Goal: Task Accomplishment & Management: Manage account settings

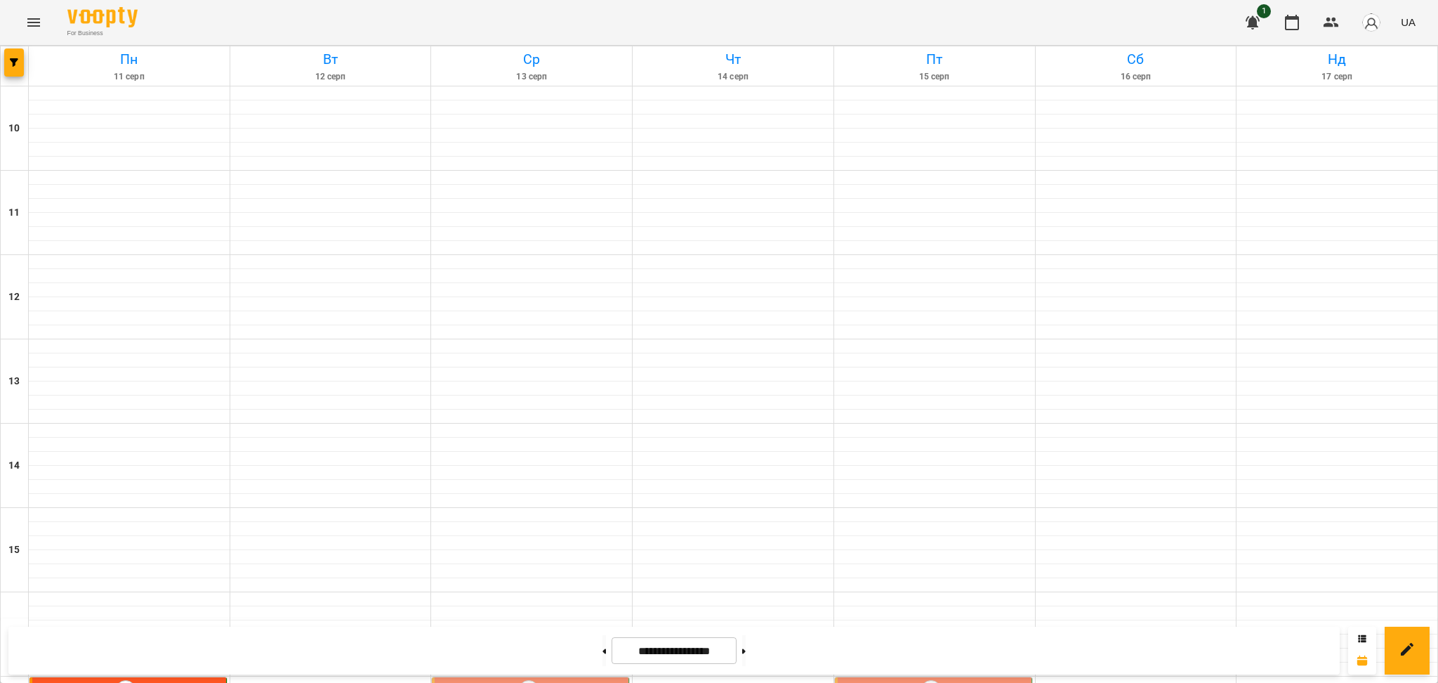
scroll to position [563, 0]
click at [574, 680] on div "17:00 9 [PERSON_NAME]" at bounding box center [532, 696] width 188 height 32
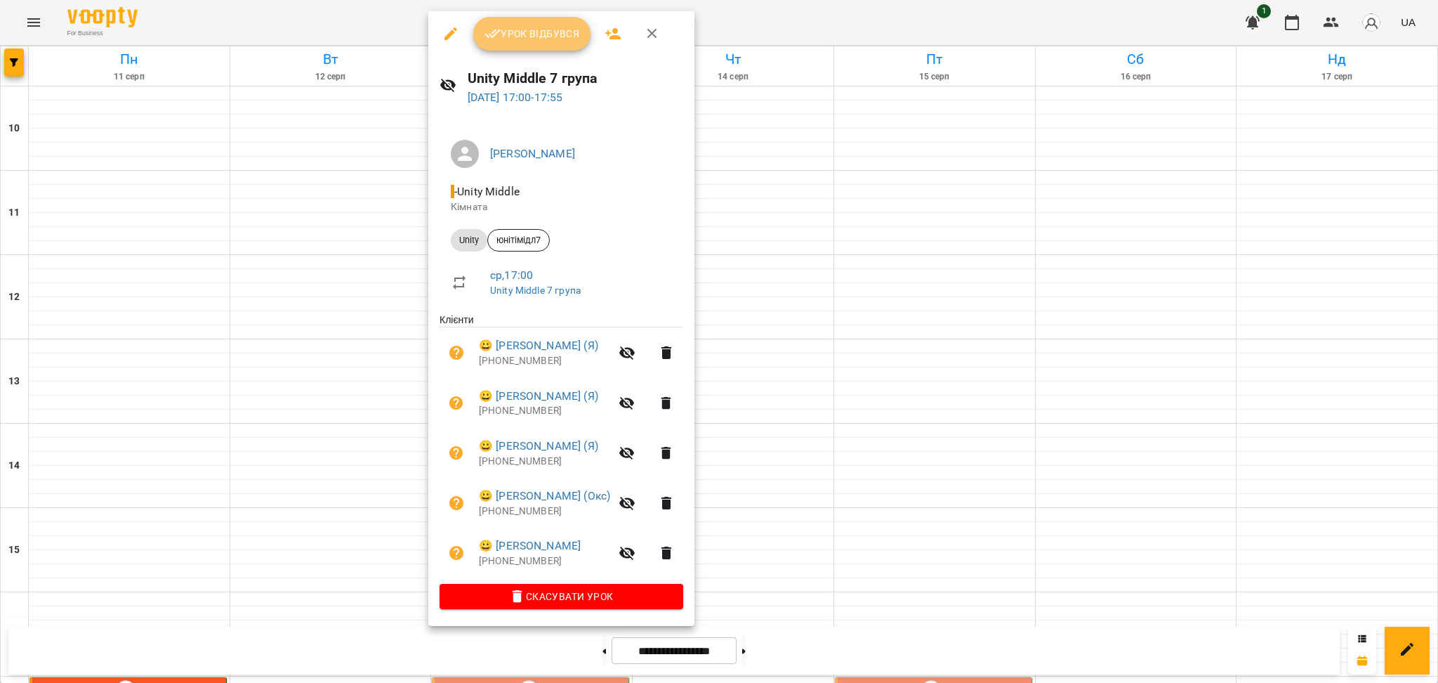
click at [534, 41] on span "Урок відбувся" at bounding box center [533, 33] width 96 height 17
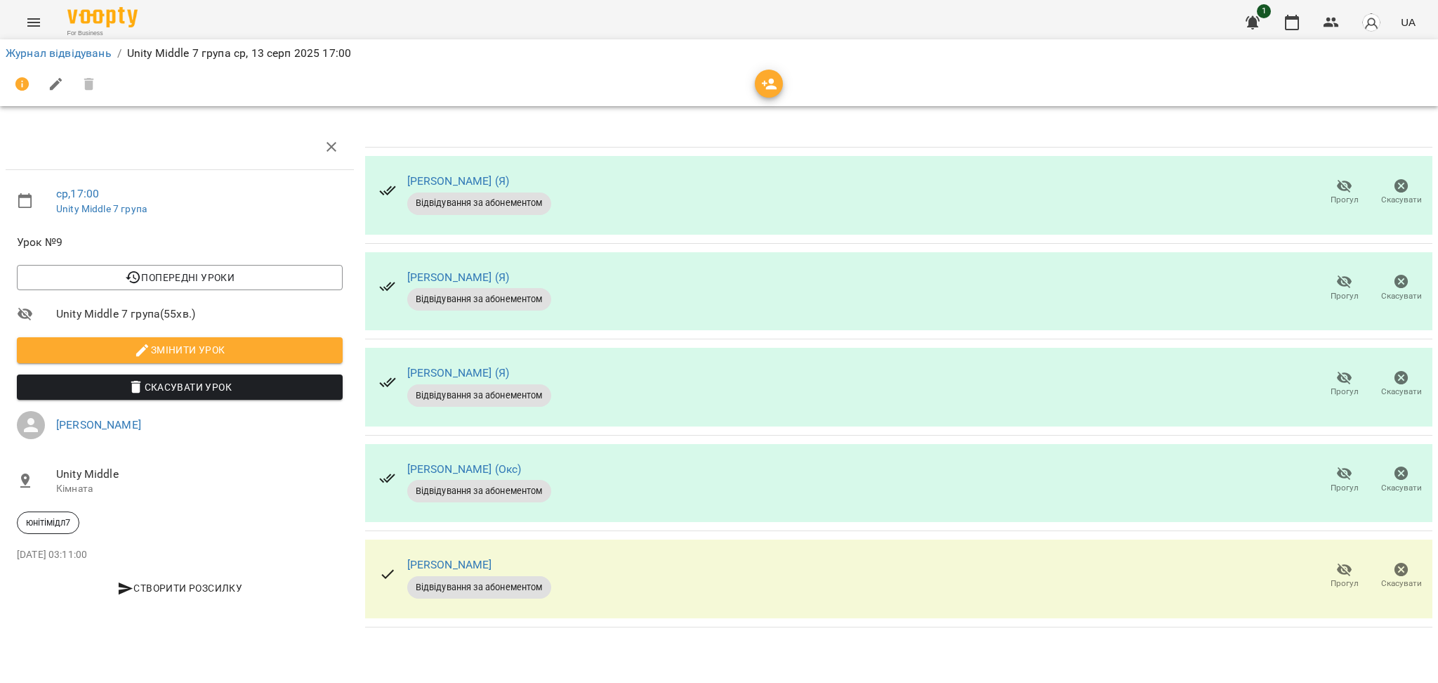
click at [93, 29] on span "For Business" at bounding box center [102, 33] width 70 height 9
click at [105, 22] on img at bounding box center [102, 17] width 70 height 20
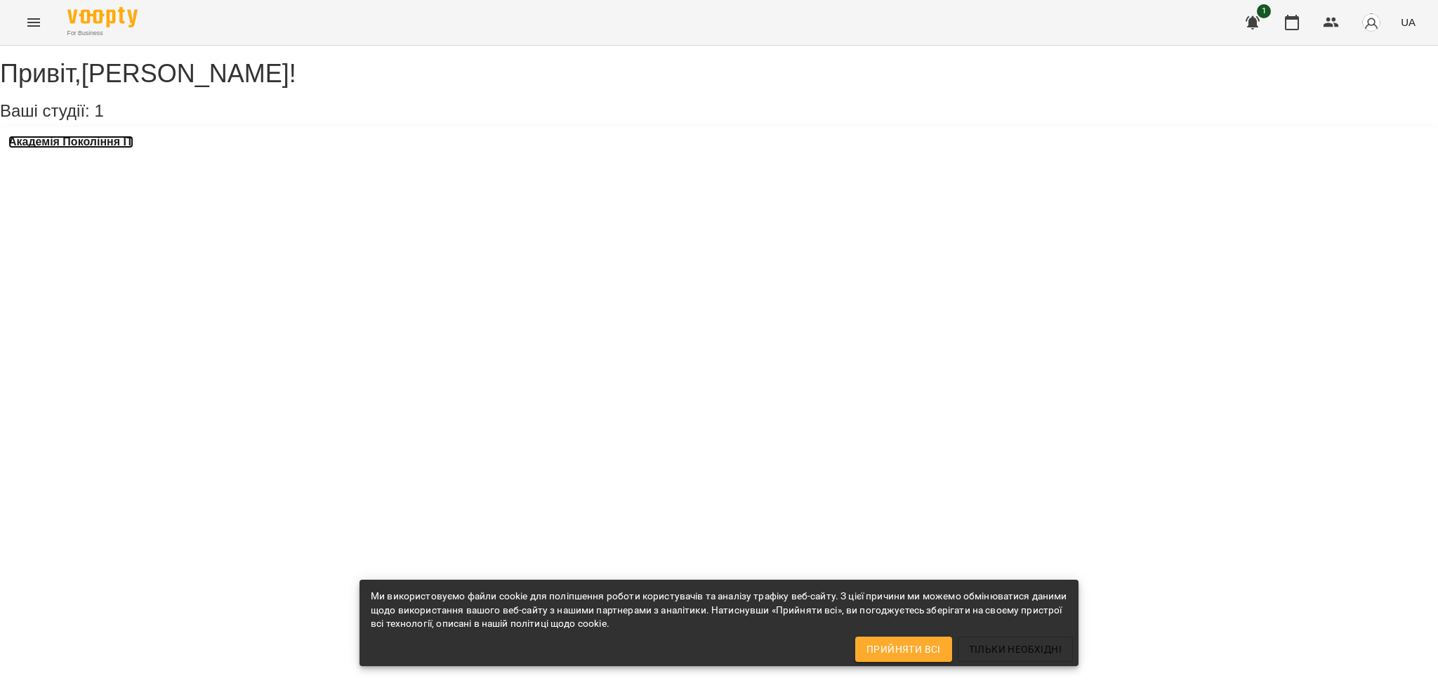
click at [88, 148] on h3 "Академія Покоління ІТ" at bounding box center [70, 142] width 125 height 13
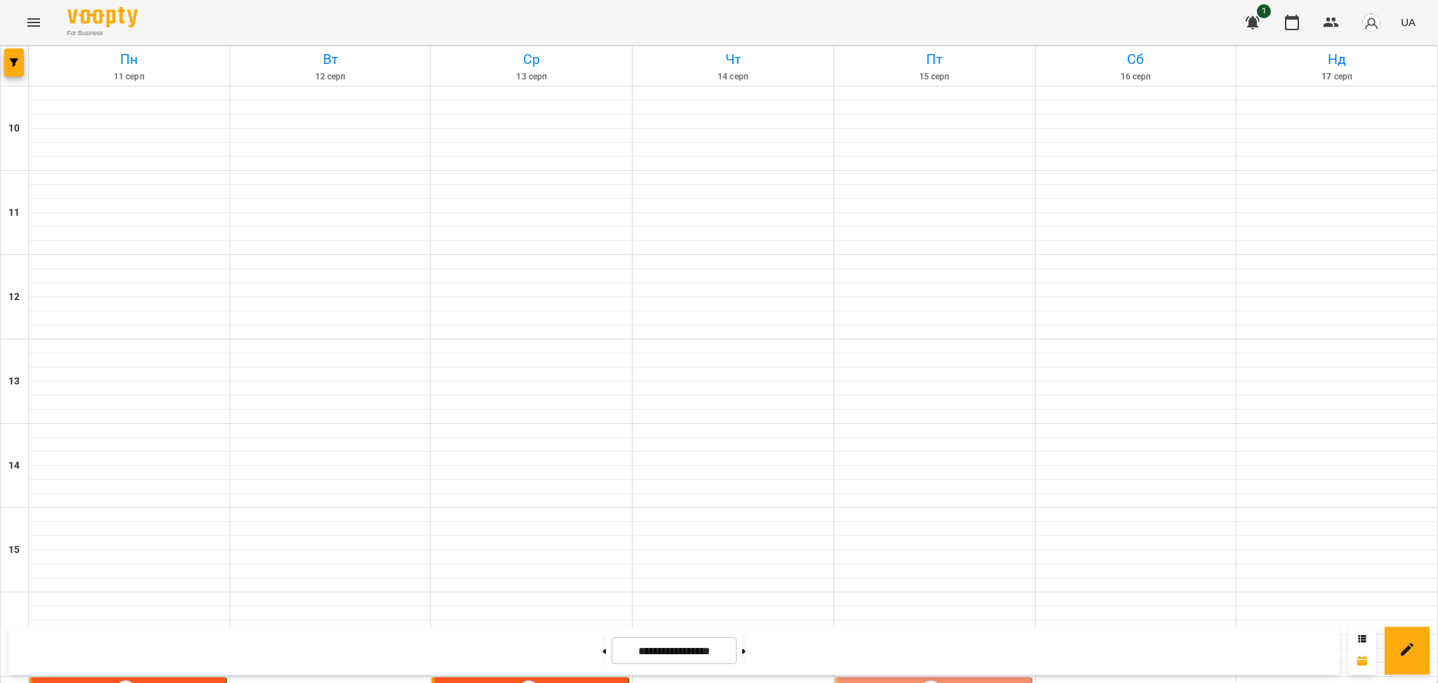
scroll to position [424, 0]
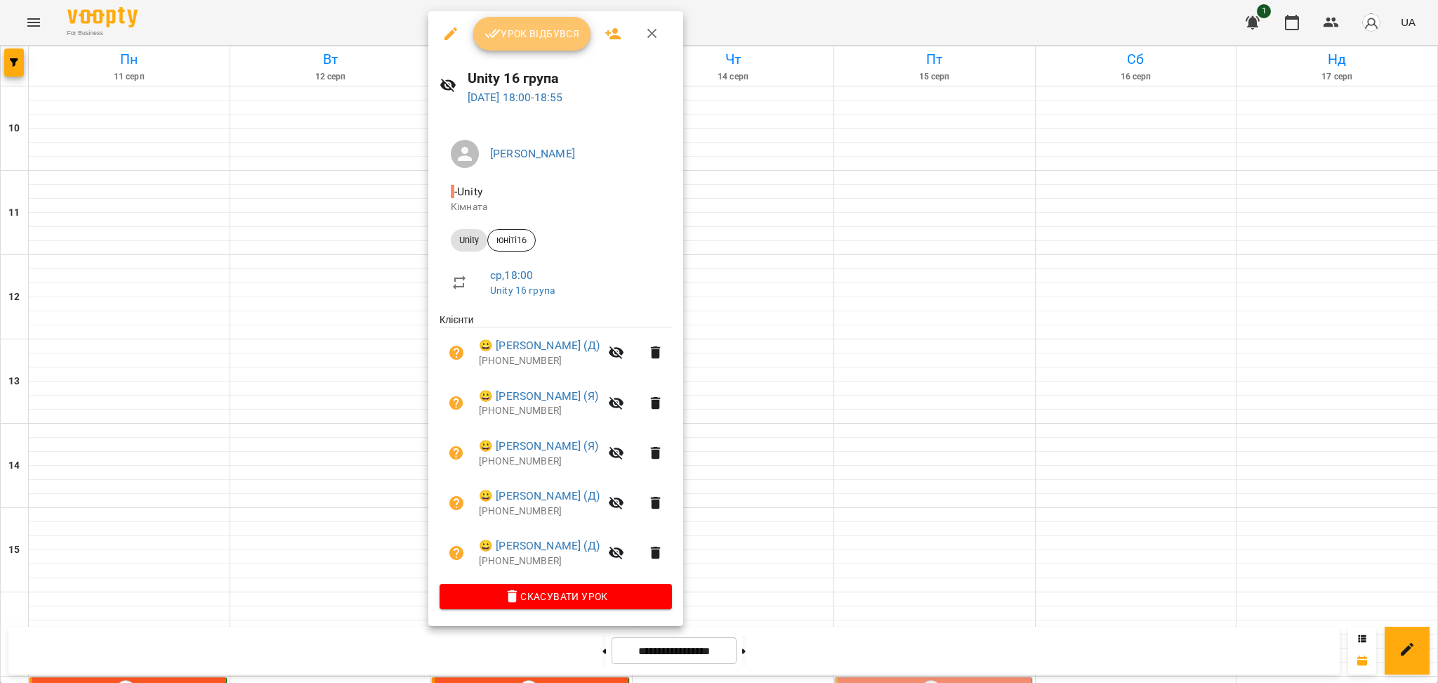
click at [540, 42] on span "Урок відбувся" at bounding box center [533, 33] width 96 height 17
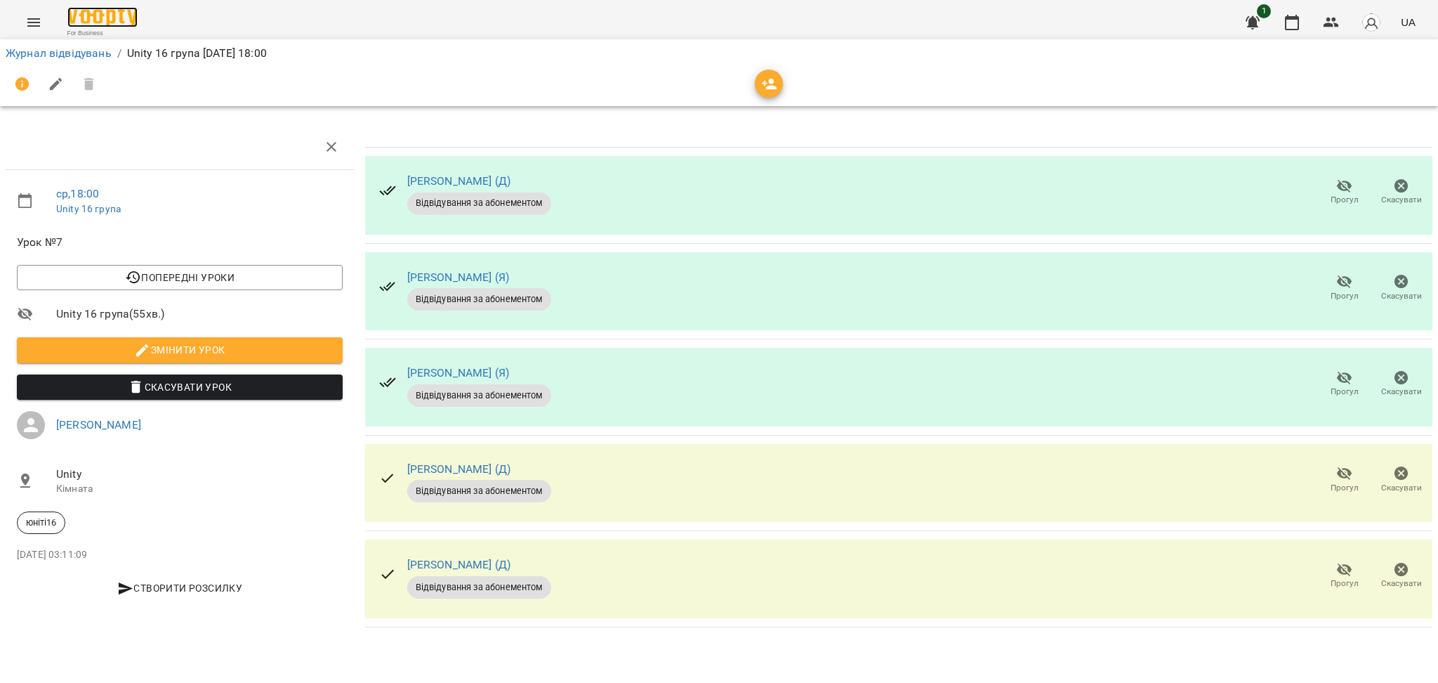
click at [108, 13] on img at bounding box center [102, 17] width 70 height 20
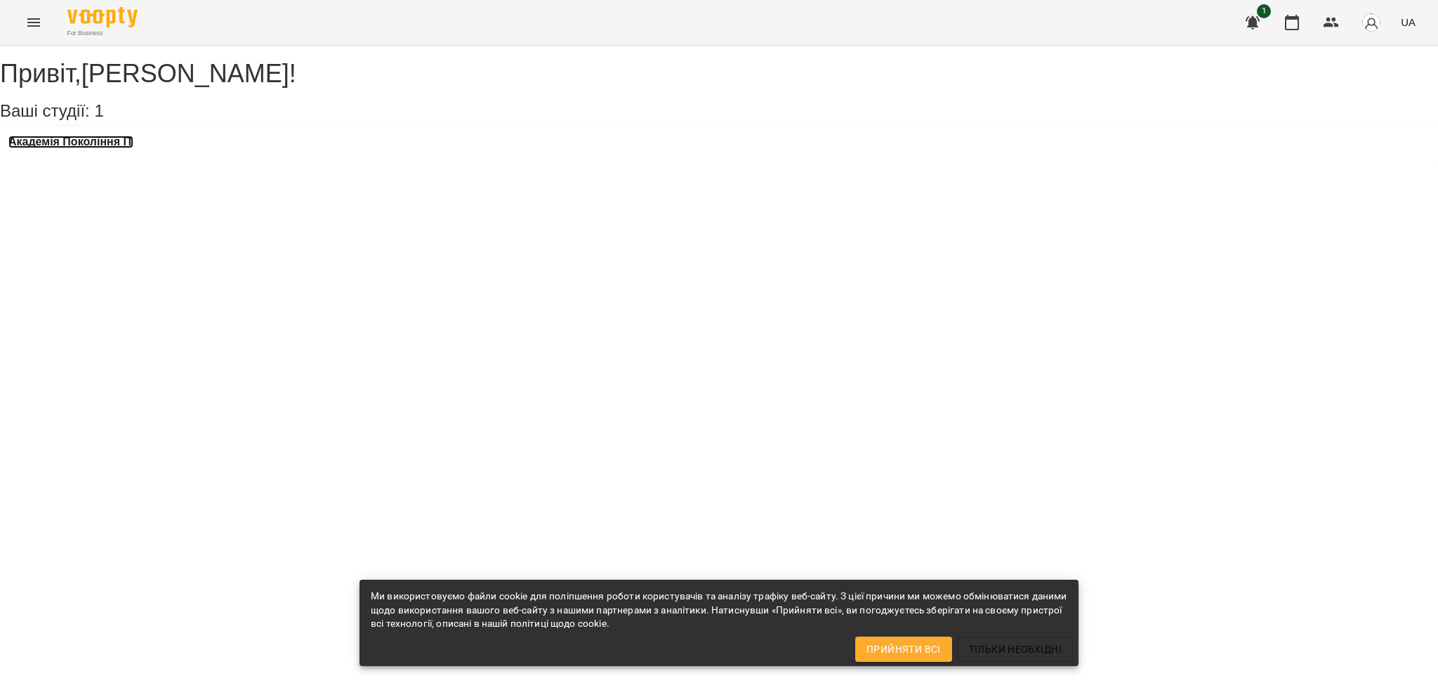
click at [79, 148] on h3 "Академія Покоління ІТ" at bounding box center [70, 142] width 125 height 13
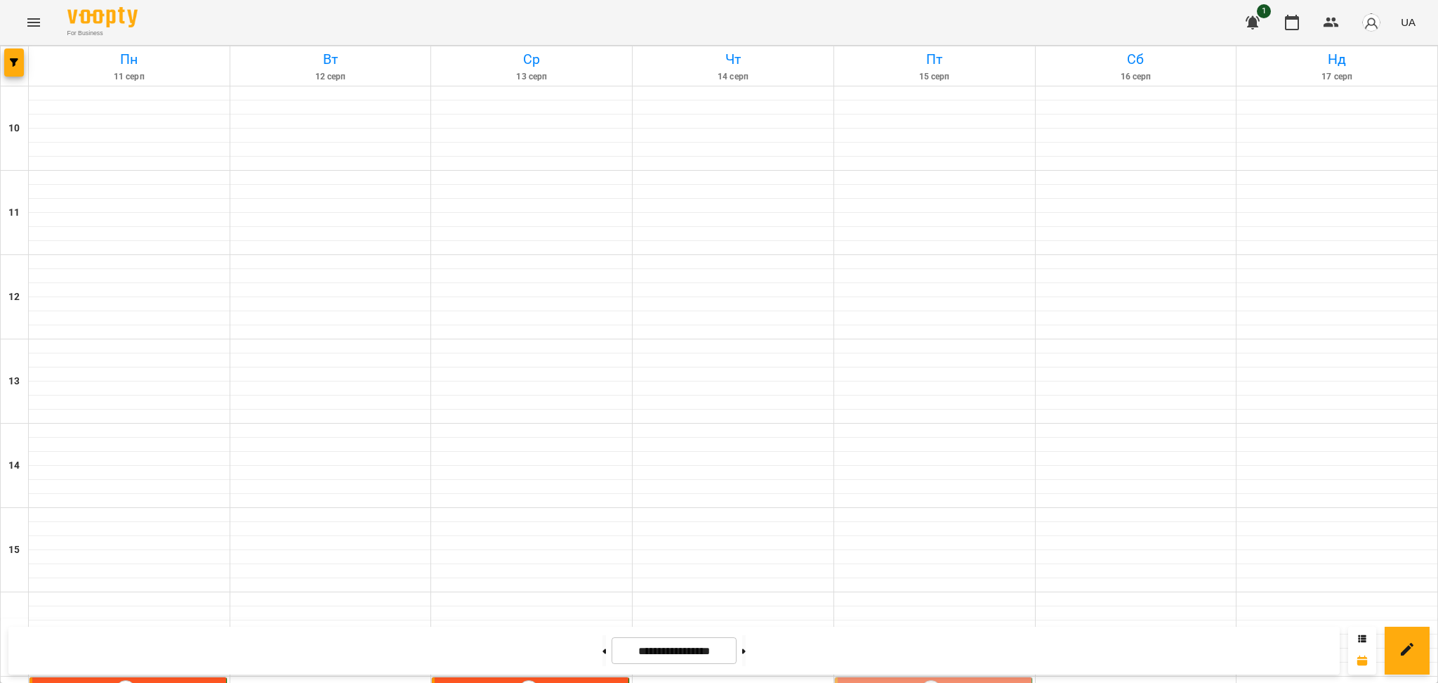
scroll to position [507, 0]
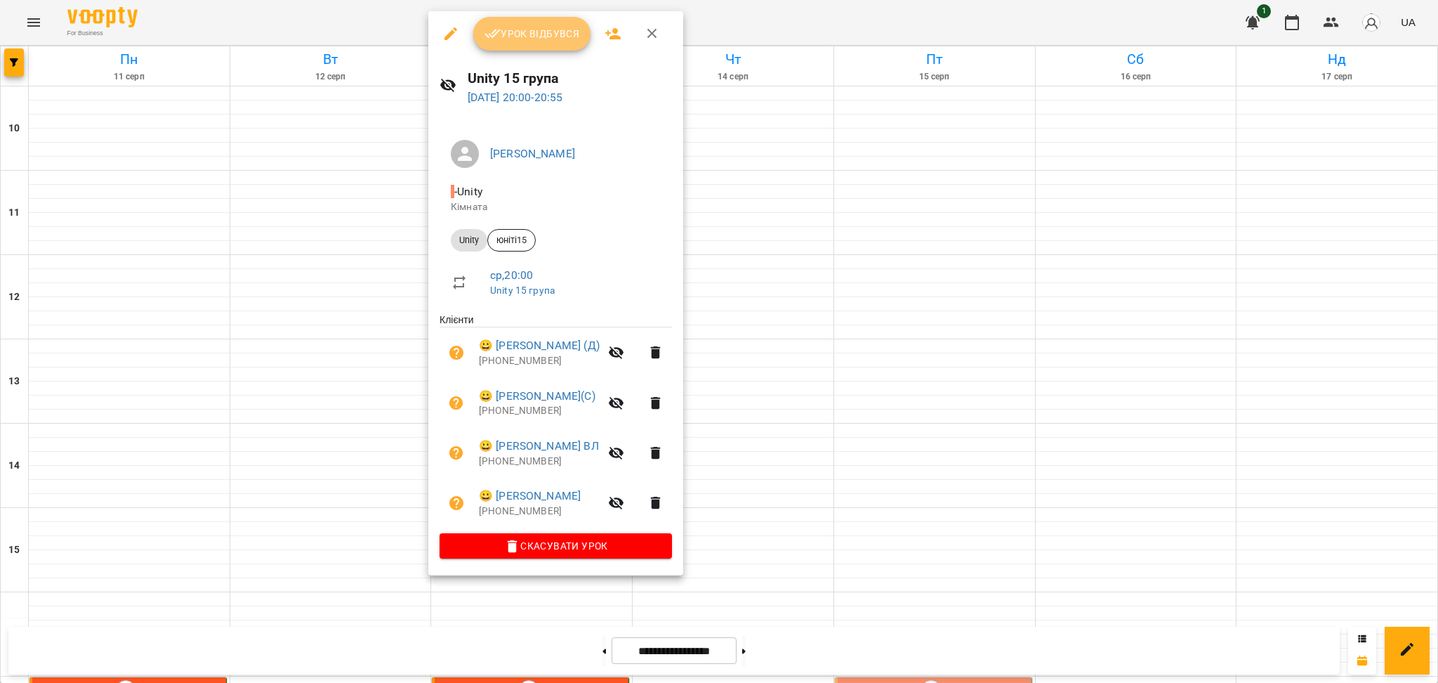
click at [530, 42] on span "Урок відбувся" at bounding box center [533, 33] width 96 height 17
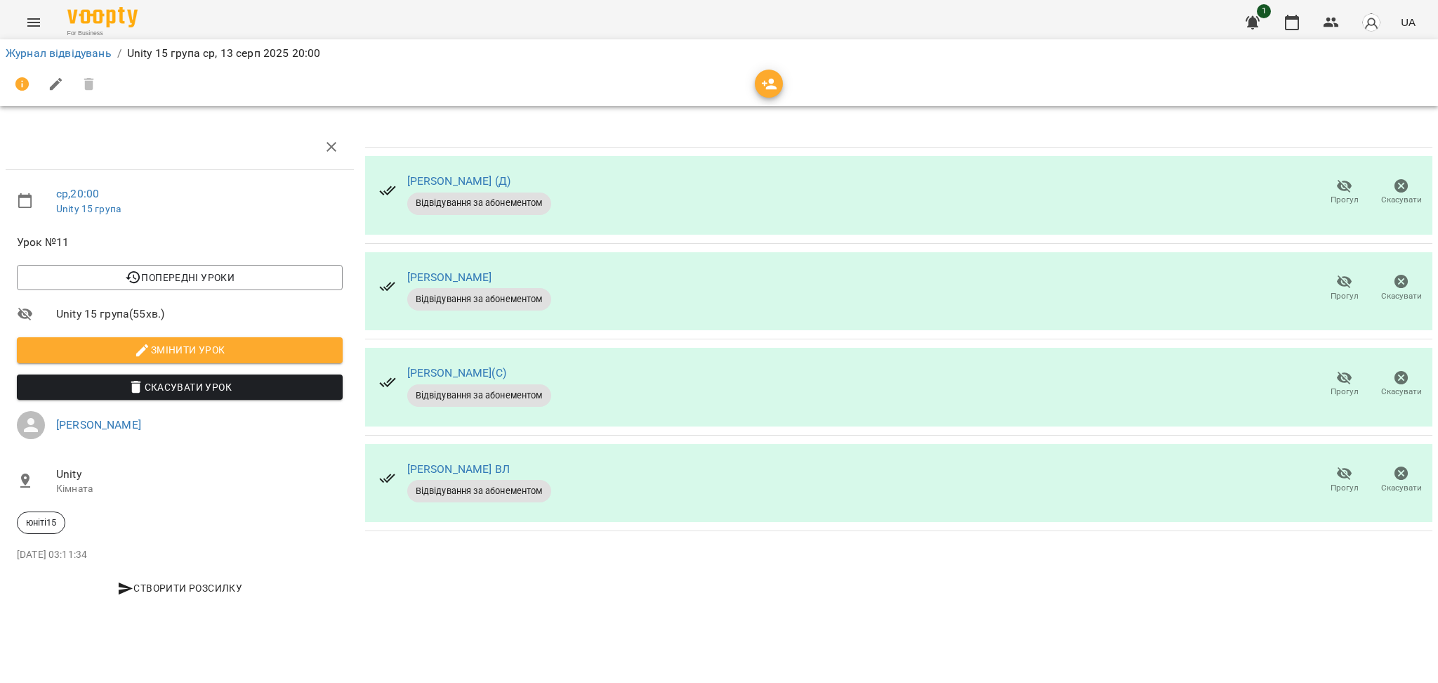
click at [1333, 296] on span "Прогул" at bounding box center [1345, 296] width 28 height 12
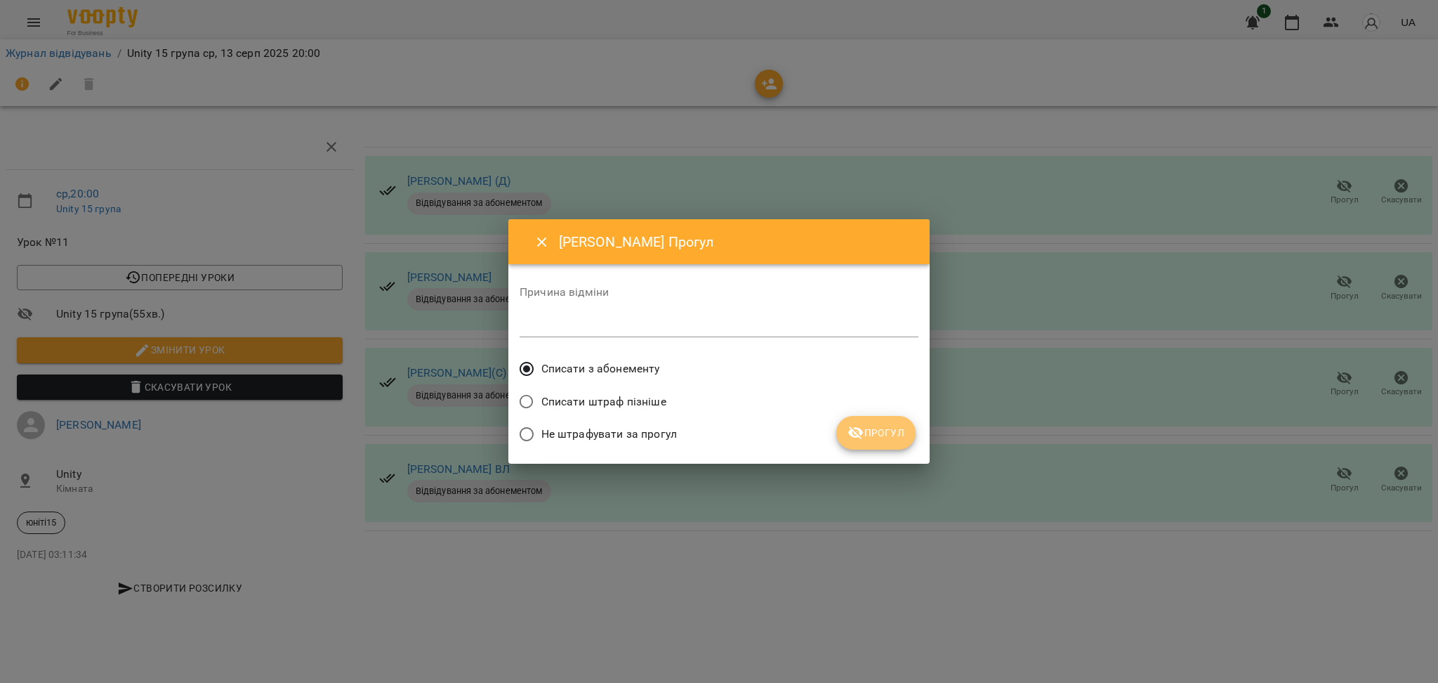
click at [880, 433] on span "Прогул" at bounding box center [876, 432] width 57 height 17
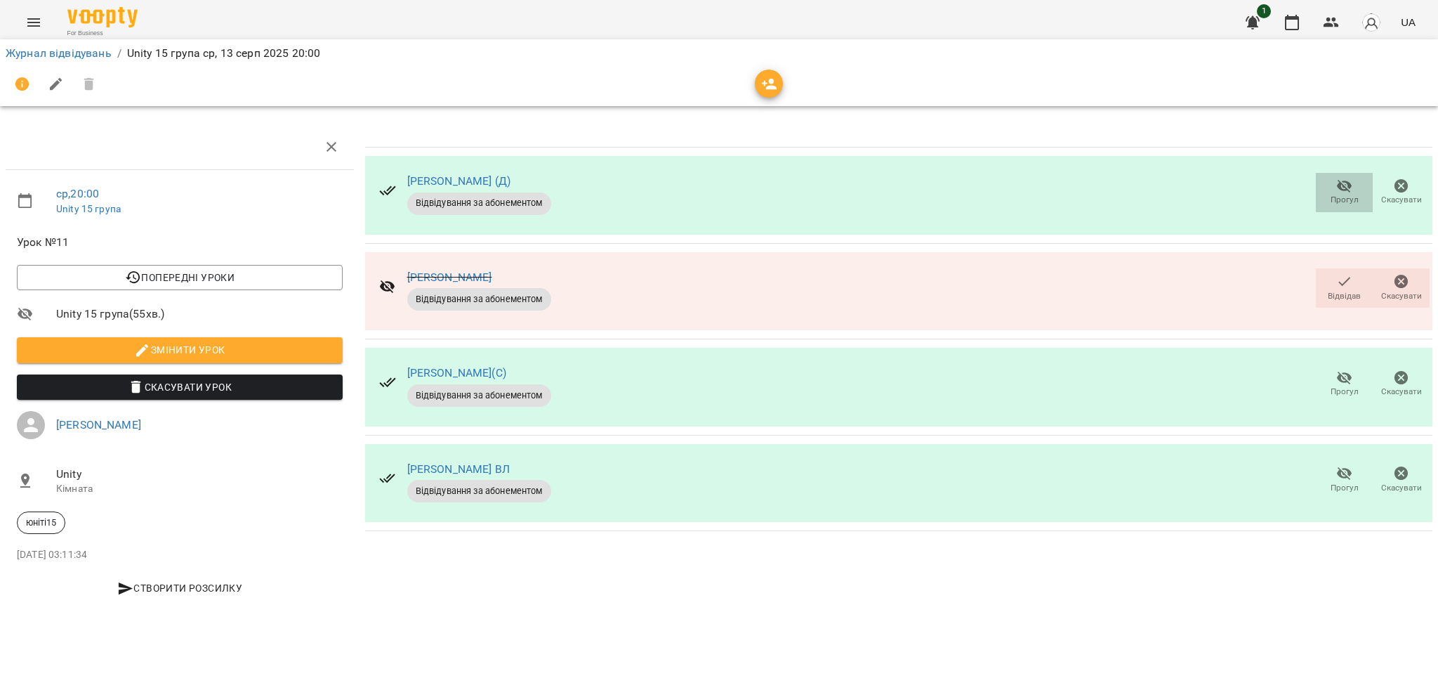
click at [1328, 199] on span "Прогул" at bounding box center [1344, 192] width 40 height 28
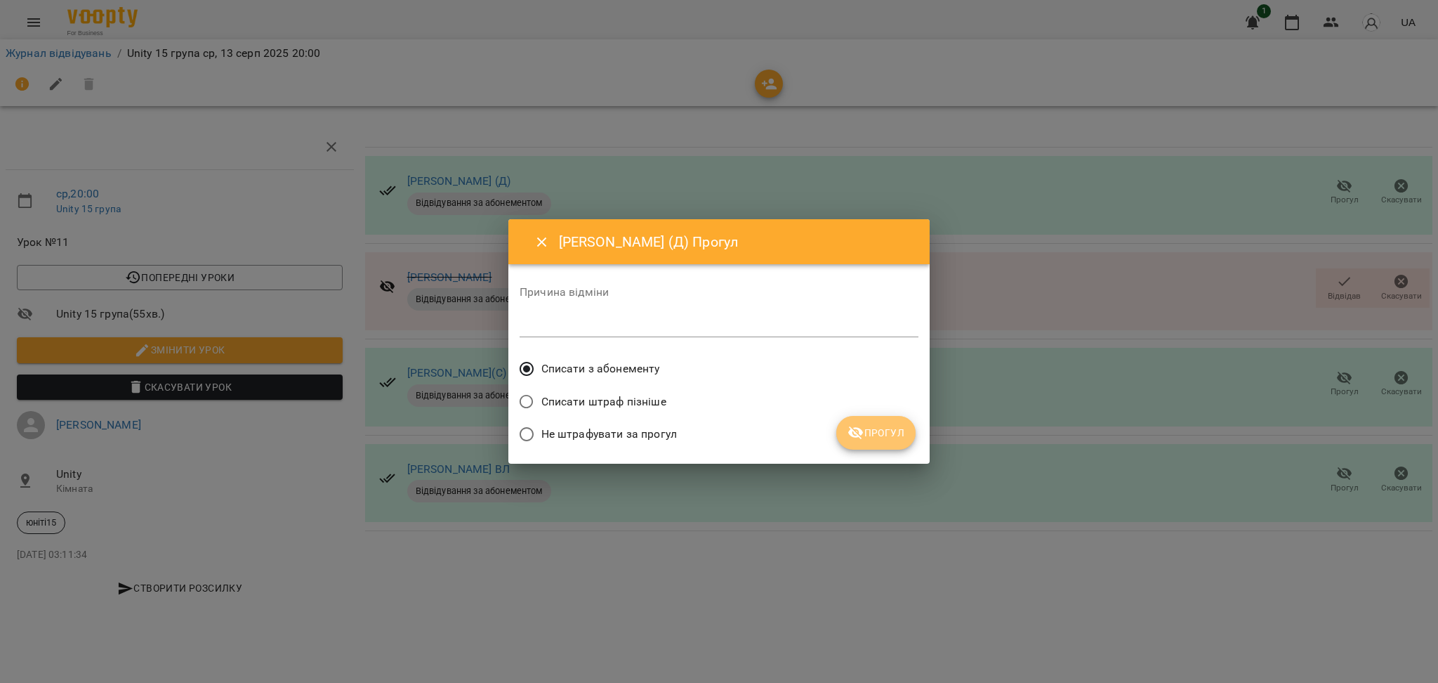
click at [874, 429] on span "Прогул" at bounding box center [876, 432] width 57 height 17
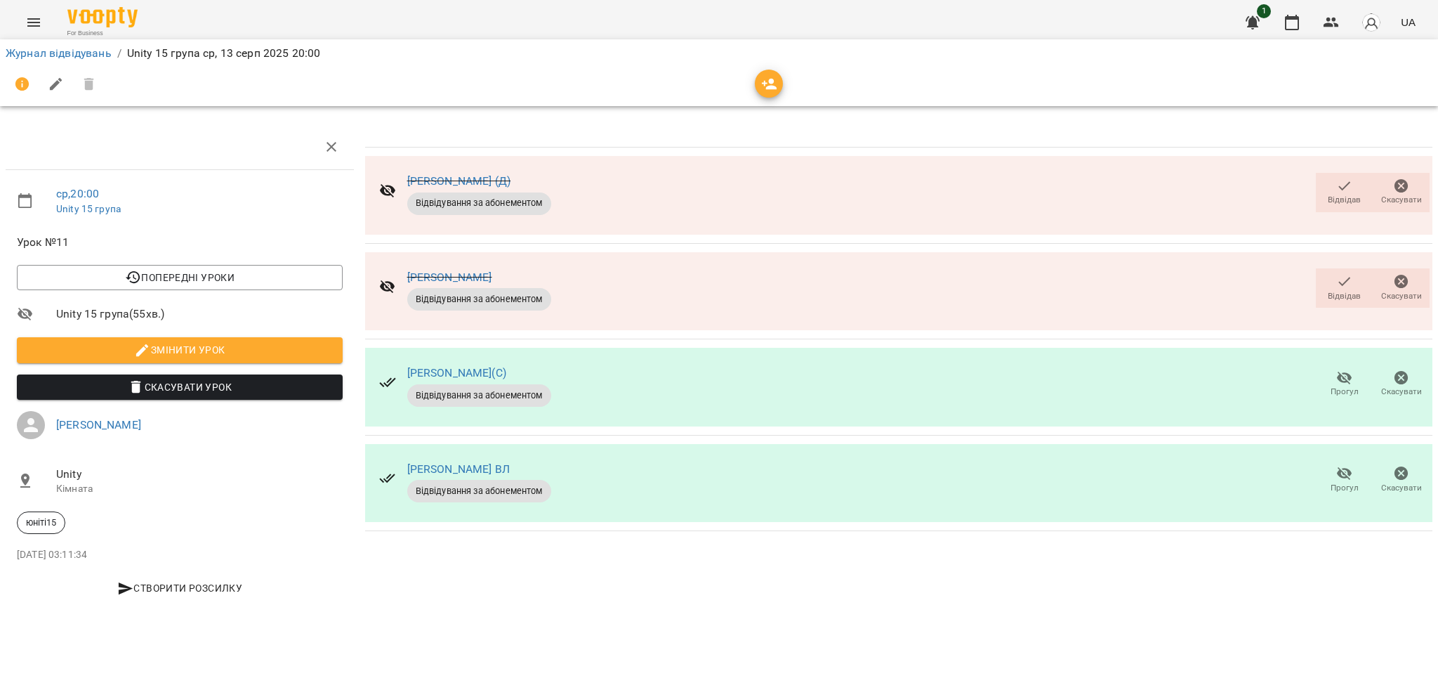
click at [140, 15] on div "For Business 1 UA" at bounding box center [719, 22] width 1438 height 45
click at [137, 14] on img at bounding box center [102, 17] width 70 height 20
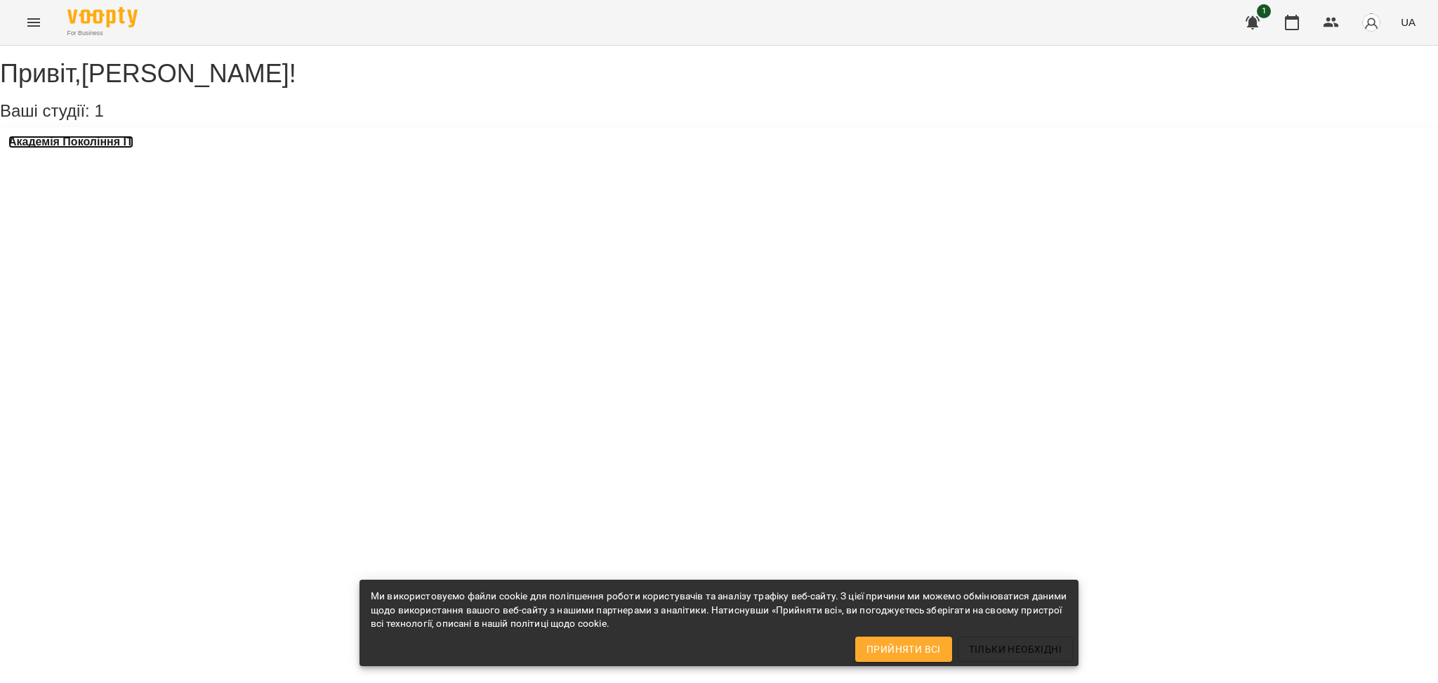
click at [100, 148] on h3 "Академія Покоління ІТ" at bounding box center [70, 142] width 125 height 13
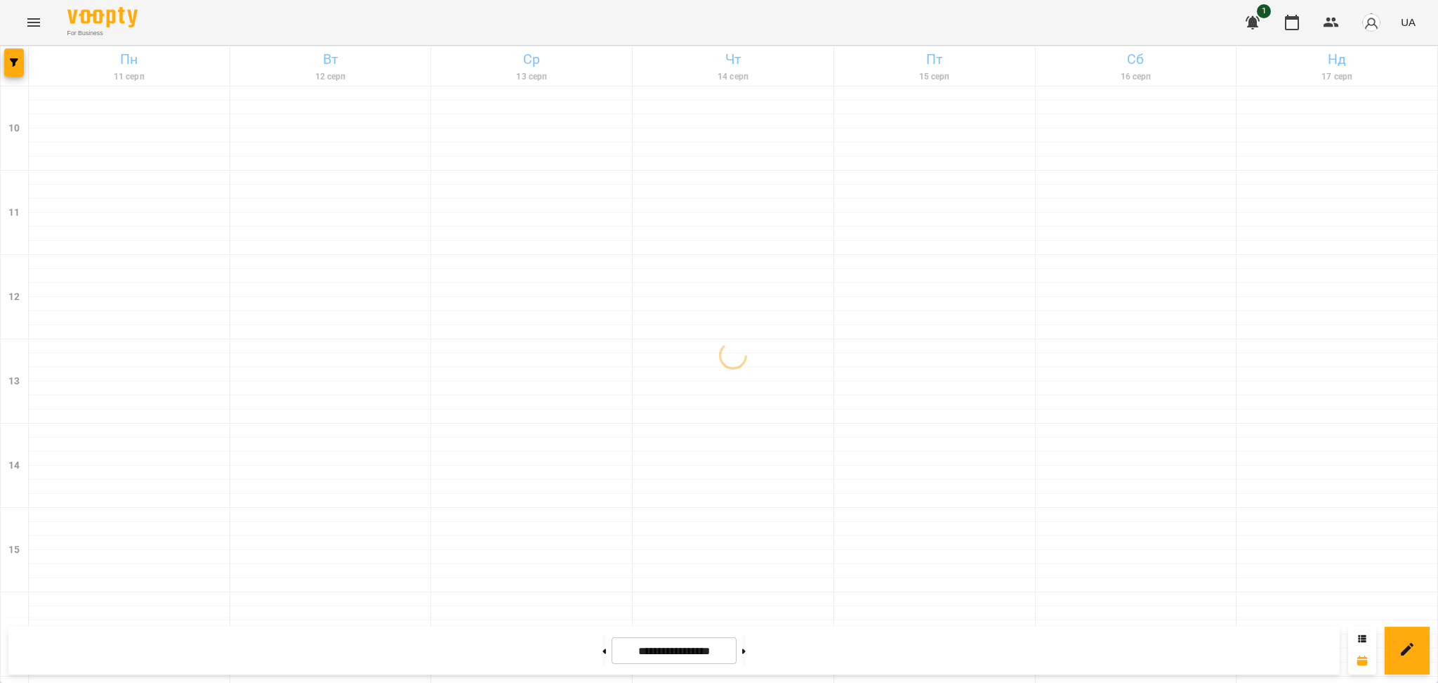
scroll to position [563, 0]
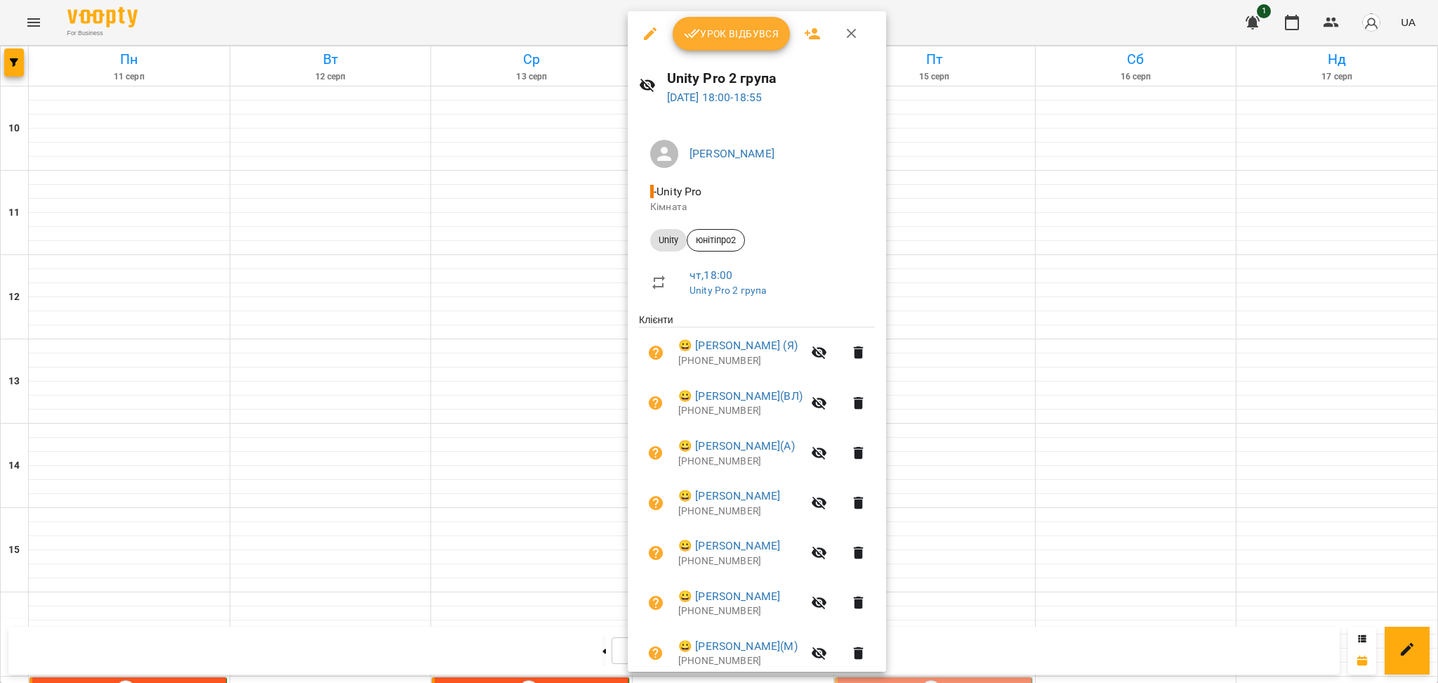
click at [771, 29] on span "Урок відбувся" at bounding box center [732, 33] width 96 height 17
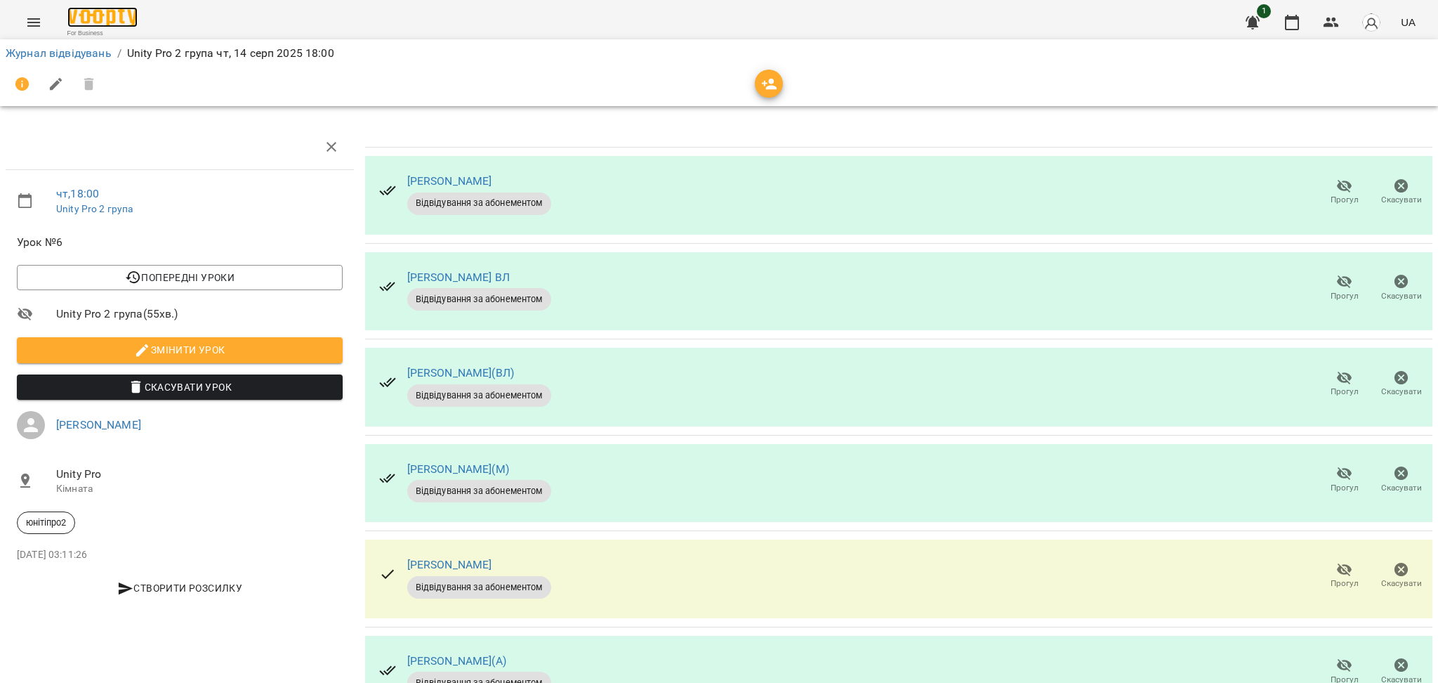
click at [97, 21] on img at bounding box center [102, 17] width 70 height 20
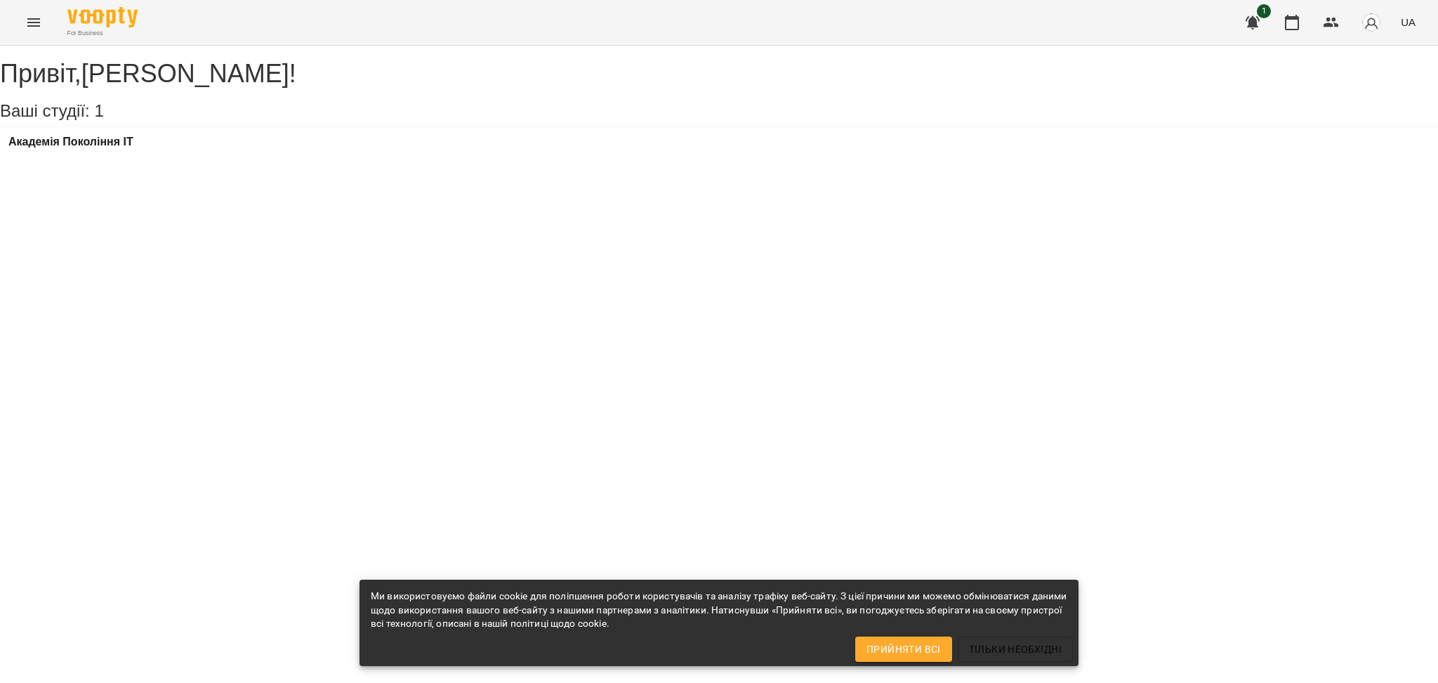
click at [61, 157] on div "Академія Покоління ІТ" at bounding box center [70, 146] width 125 height 21
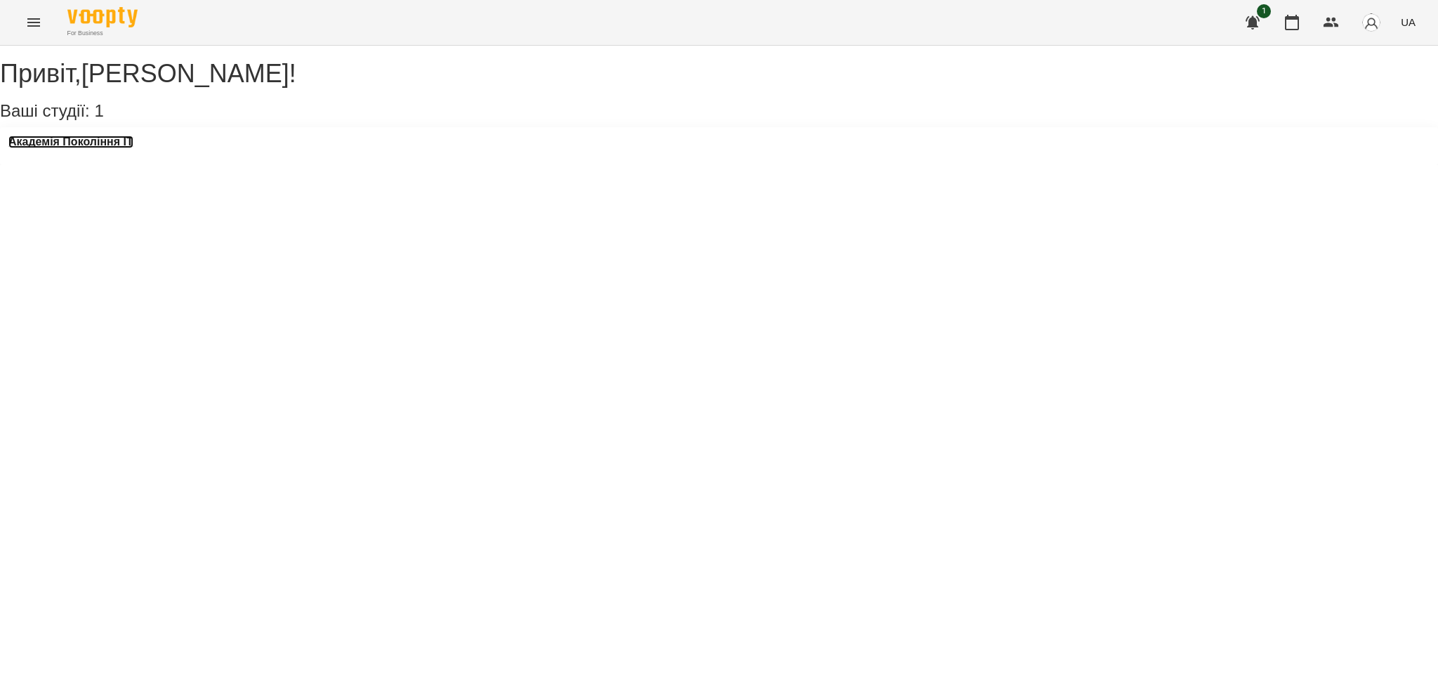
click at [71, 148] on h3 "Академія Покоління ІТ" at bounding box center [70, 142] width 125 height 13
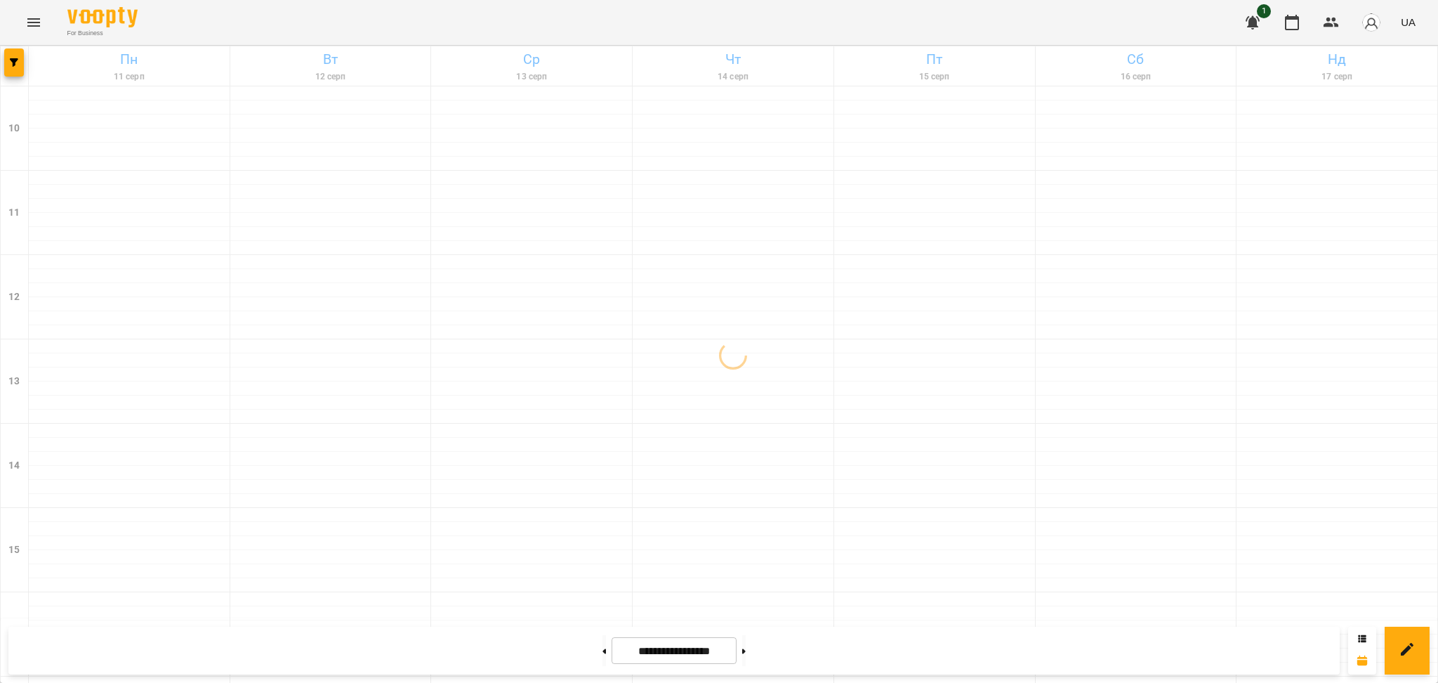
scroll to position [563, 0]
click at [981, 680] on div "17:00 10 [PERSON_NAME]" at bounding box center [935, 696] width 188 height 32
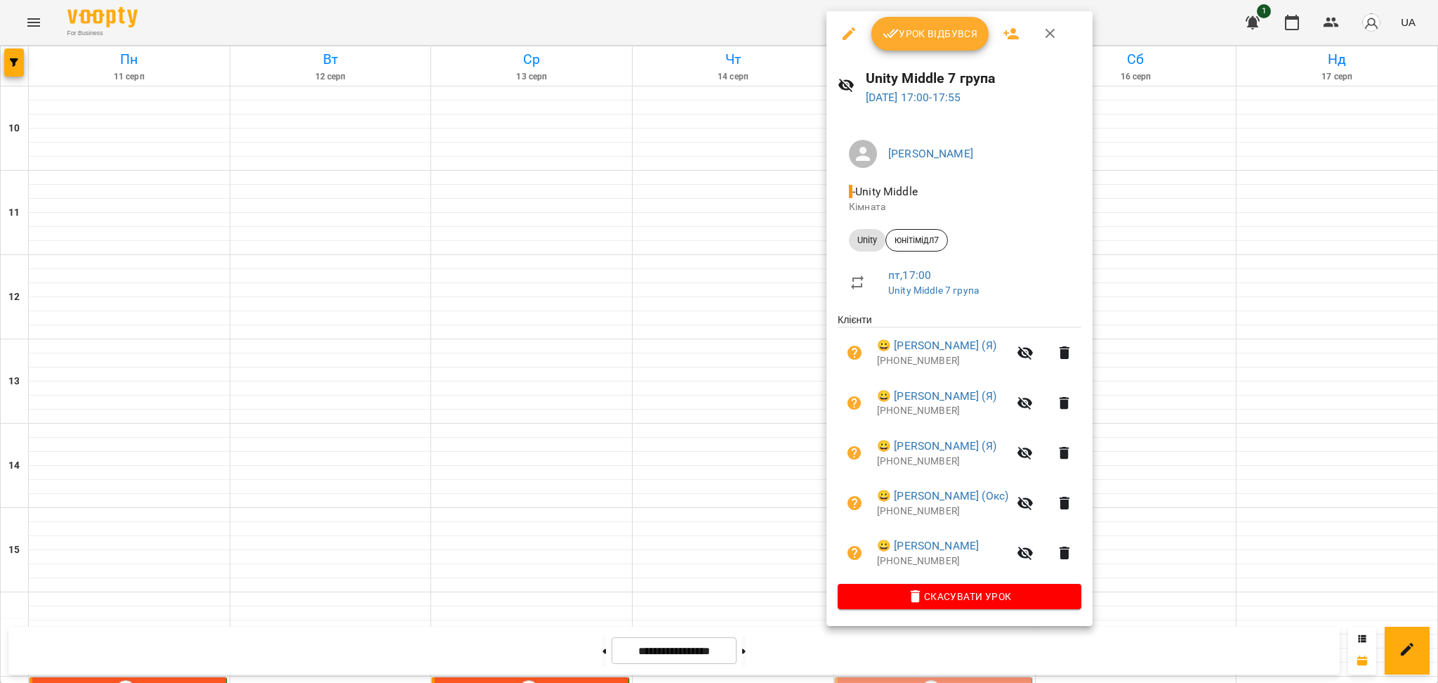
click at [893, 32] on icon "button" at bounding box center [891, 33] width 17 height 17
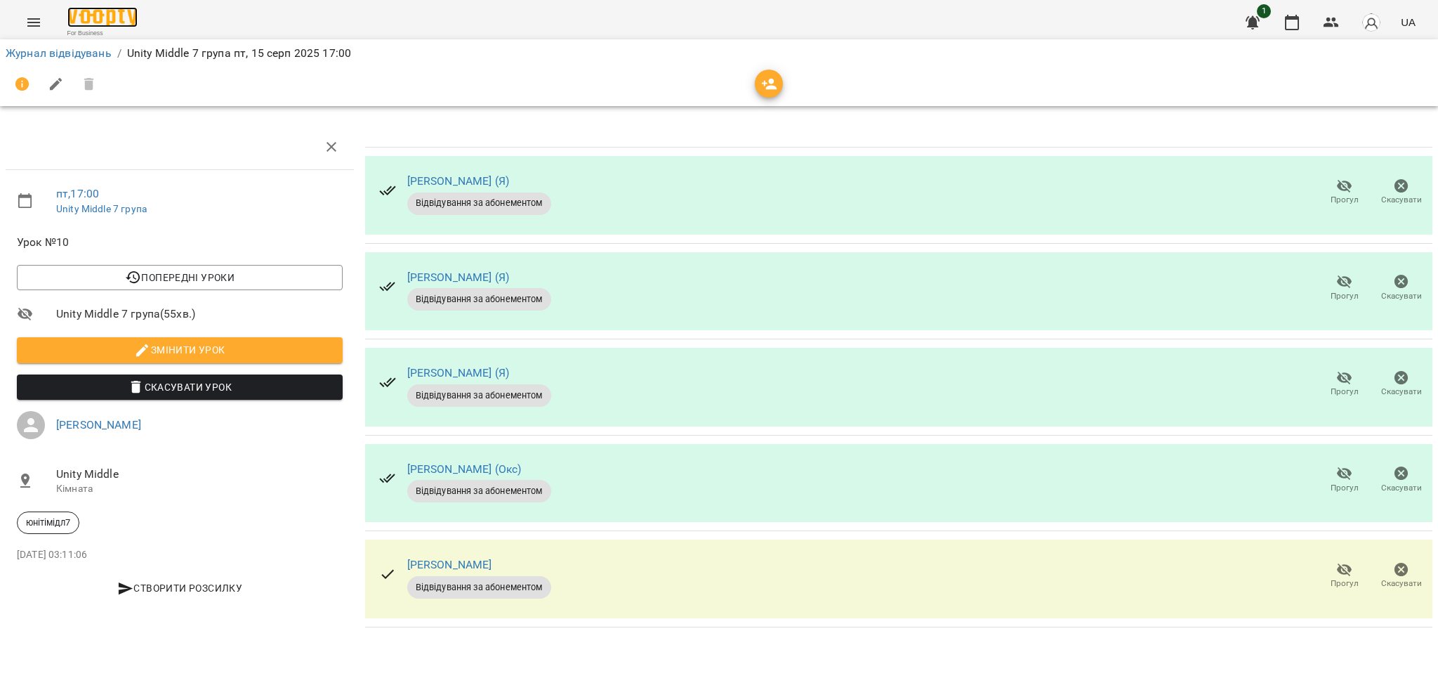
click at [115, 16] on img at bounding box center [102, 17] width 70 height 20
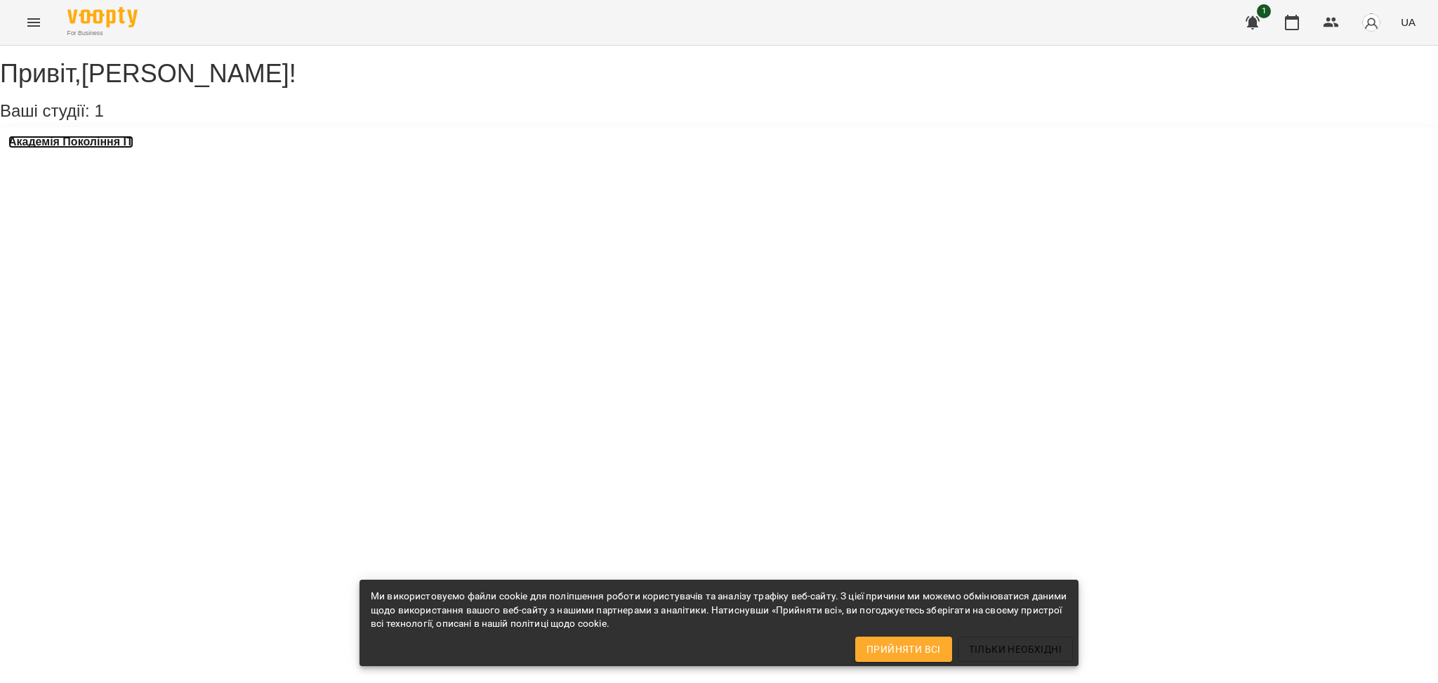
click at [133, 148] on h3 "Академія Покоління ІТ" at bounding box center [70, 142] width 125 height 13
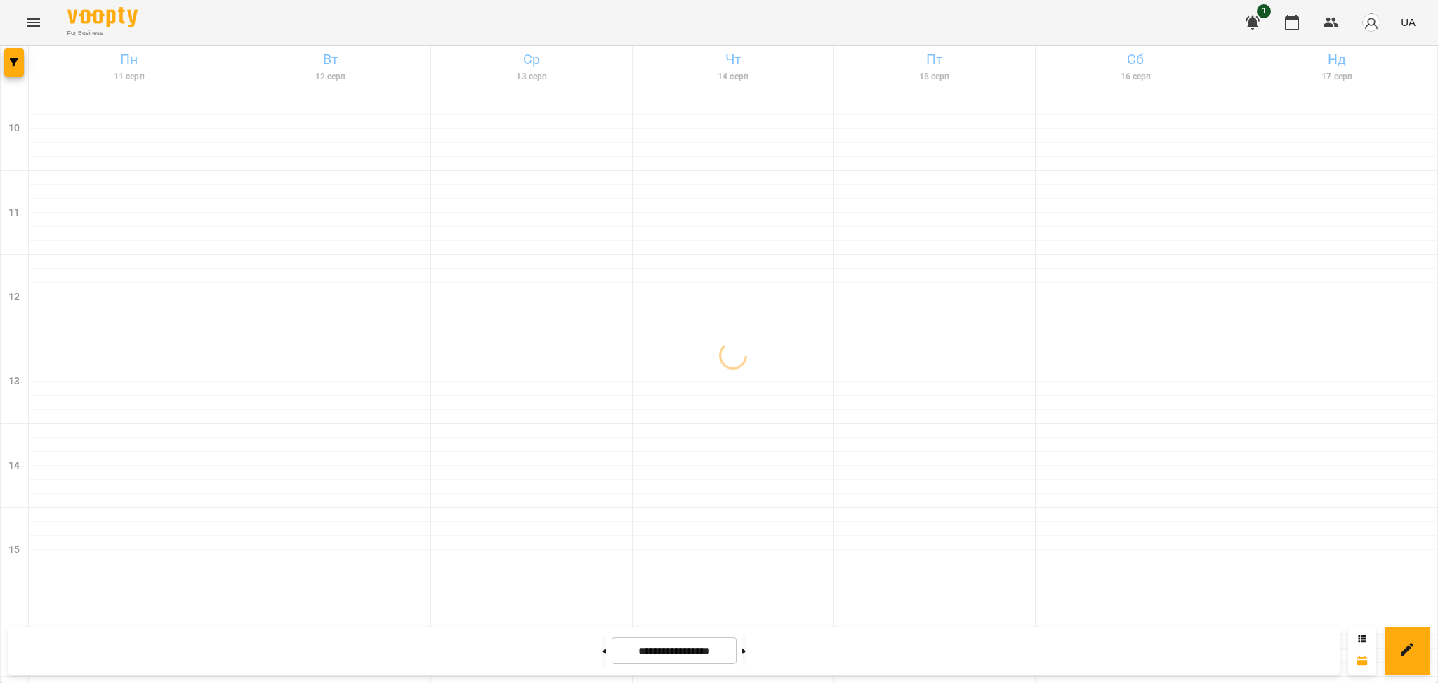
scroll to position [563, 0]
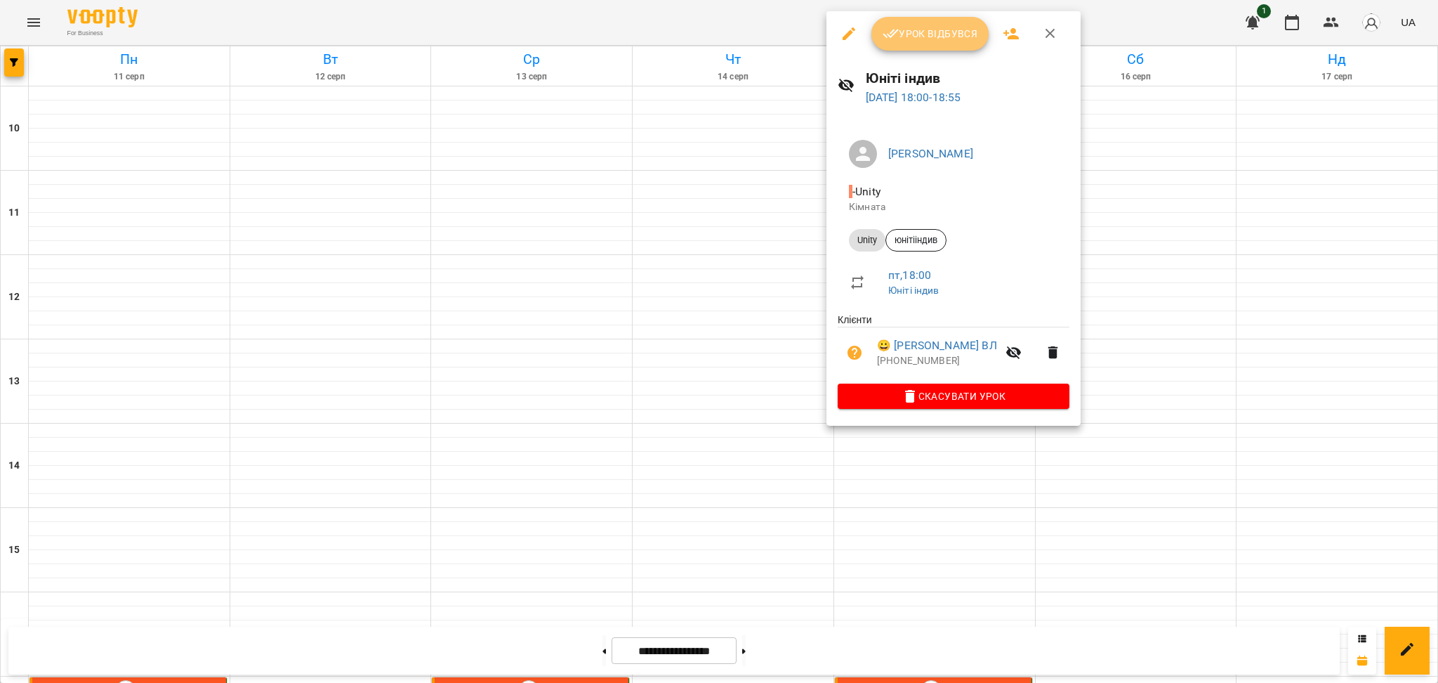
click at [917, 34] on span "Урок відбувся" at bounding box center [931, 33] width 96 height 17
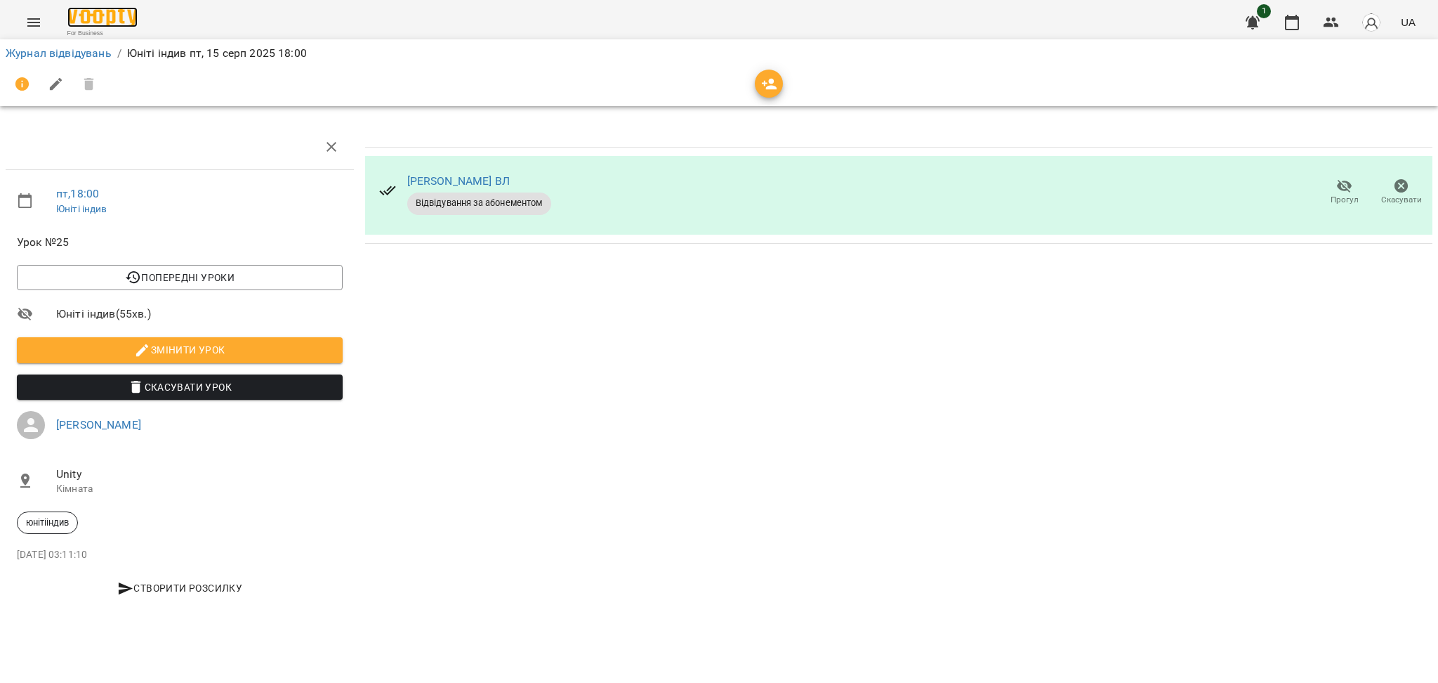
click at [103, 16] on img at bounding box center [102, 17] width 70 height 20
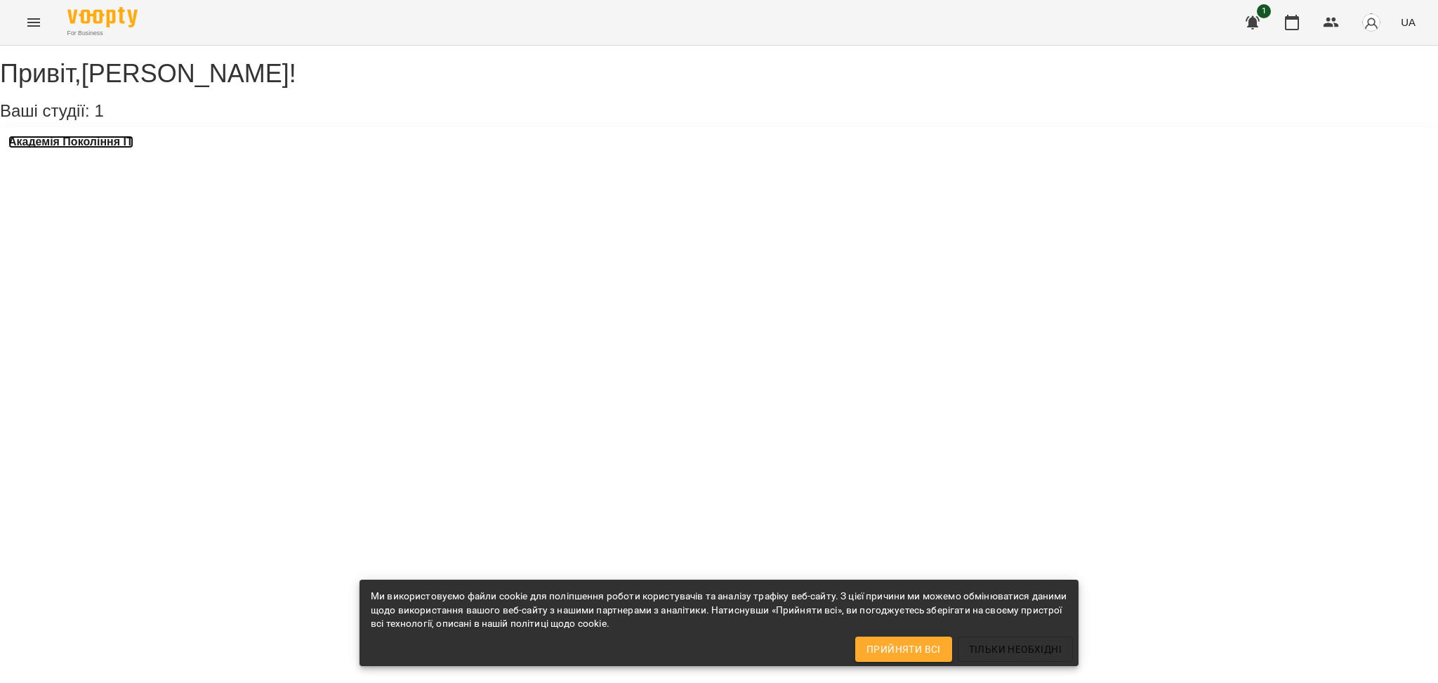
click at [60, 148] on h3 "Академія Покоління ІТ" at bounding box center [70, 142] width 125 height 13
